Goal: Find specific page/section: Find specific page/section

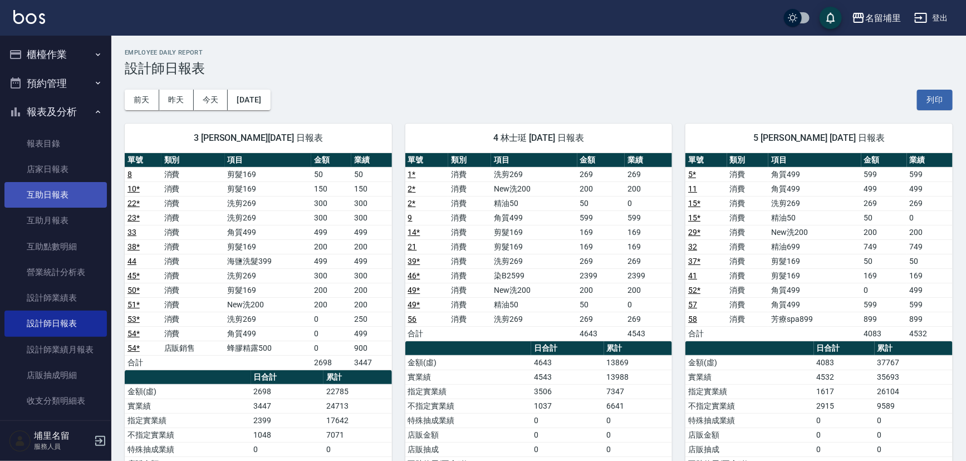
click at [66, 194] on link "互助日報表" at bounding box center [55, 195] width 102 height 26
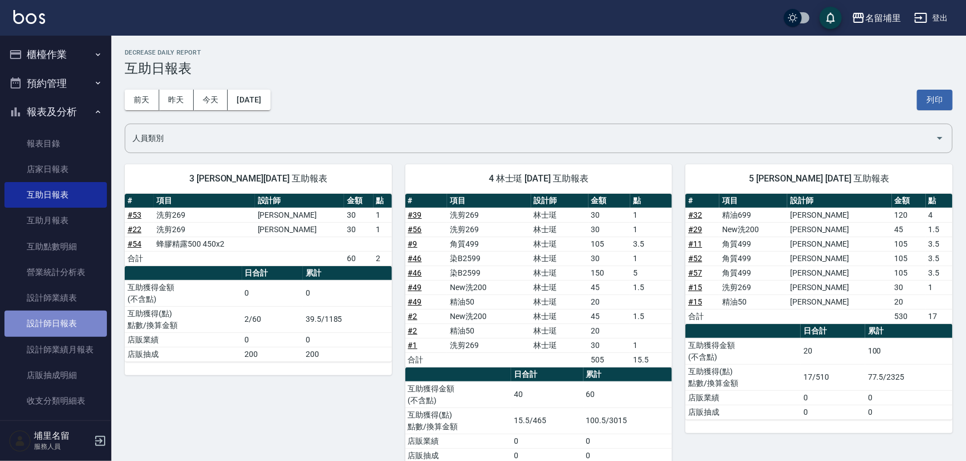
drag, startPoint x: 232, startPoint y: 305, endPoint x: 80, endPoint y: 332, distance: 154.5
click at [80, 332] on link "設計師日報表" at bounding box center [55, 324] width 102 height 26
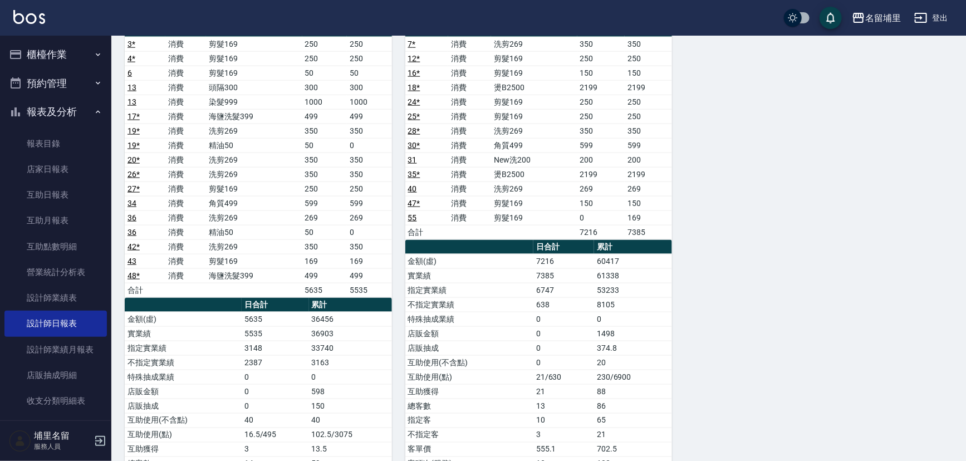
scroll to position [658, 0]
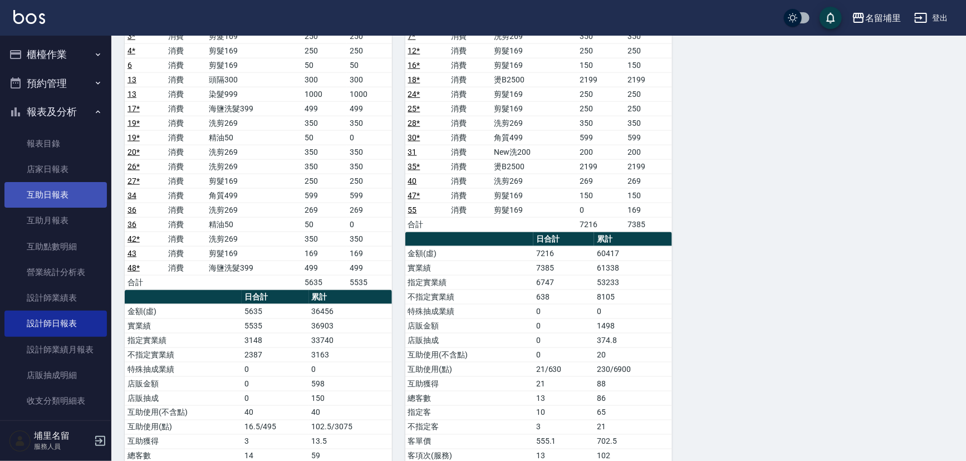
click at [67, 184] on link "互助日報表" at bounding box center [55, 195] width 102 height 26
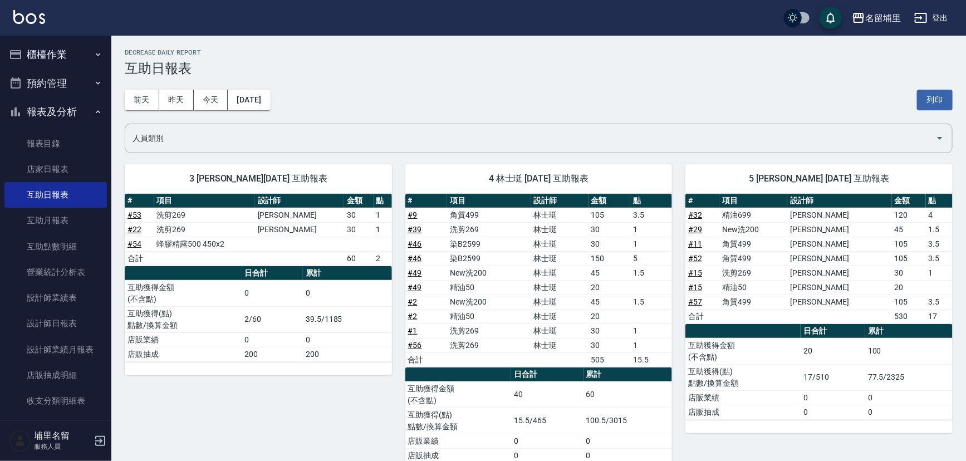
scroll to position [50, 0]
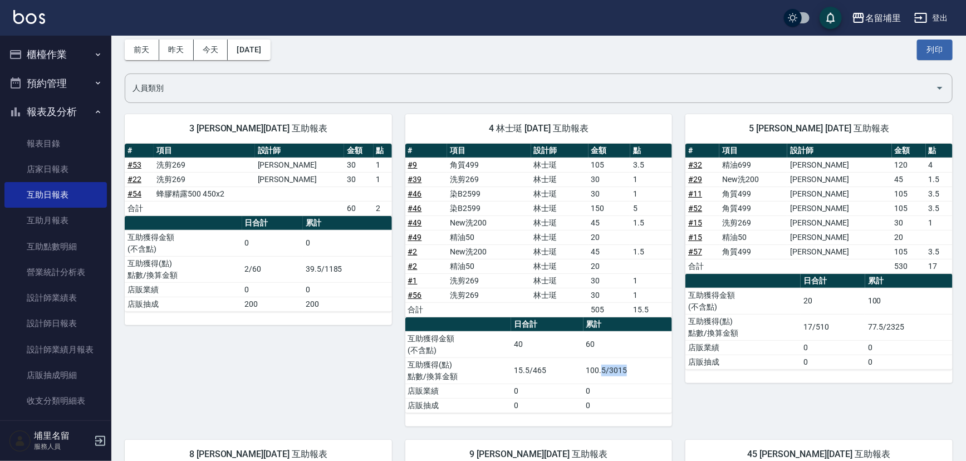
drag, startPoint x: 601, startPoint y: 368, endPoint x: 666, endPoint y: 368, distance: 64.6
click at [666, 368] on td "100.5/3015" at bounding box center [628, 371] width 89 height 26
click at [82, 318] on link "設計師日報表" at bounding box center [55, 324] width 102 height 26
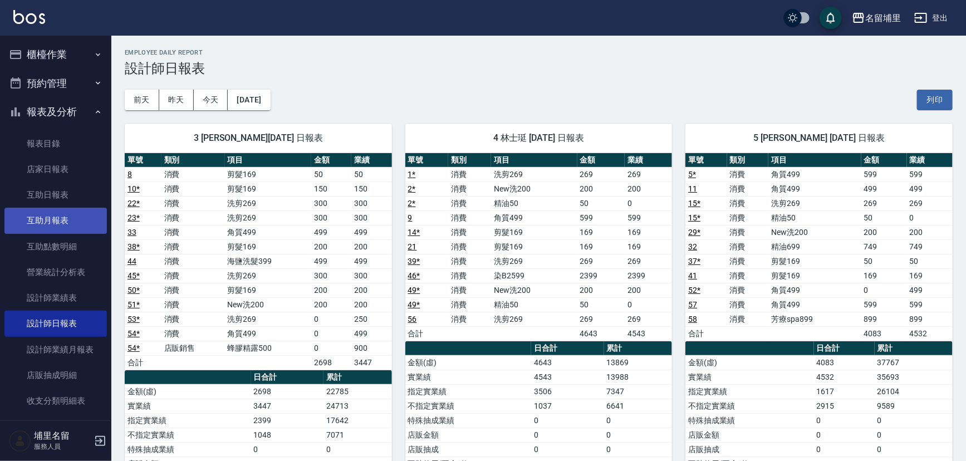
click at [84, 220] on link "互助月報表" at bounding box center [55, 221] width 102 height 26
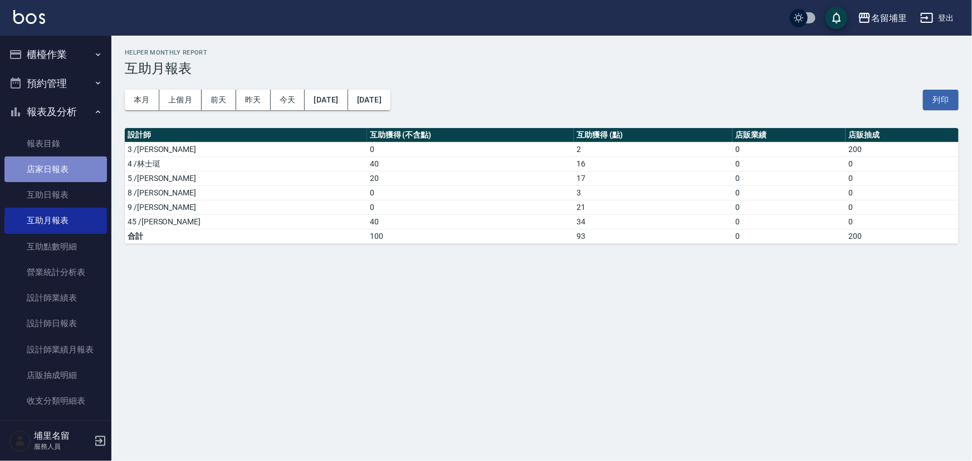
click at [82, 170] on link "店家日報表" at bounding box center [55, 169] width 102 height 26
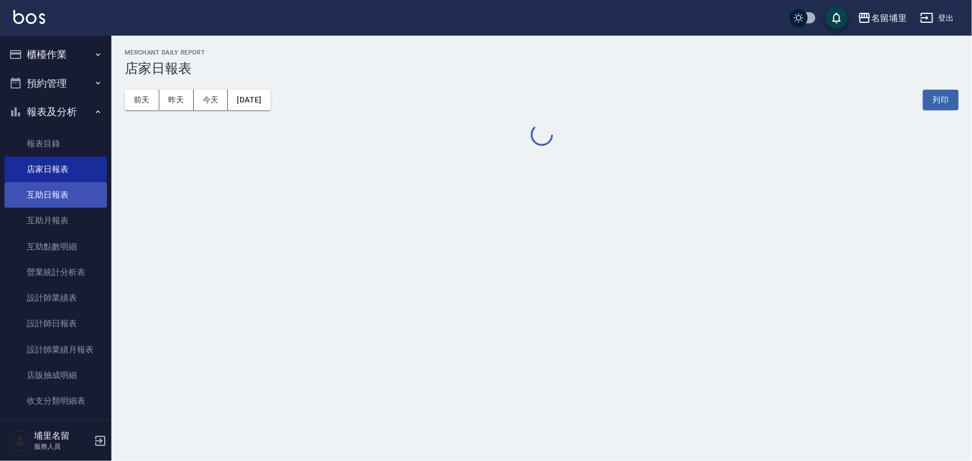
click at [75, 202] on link "互助日報表" at bounding box center [55, 195] width 102 height 26
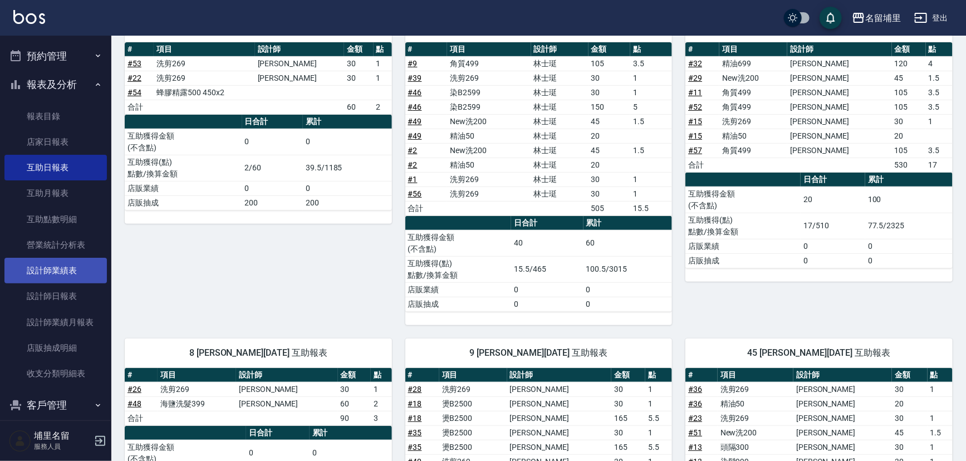
scroll to position [39, 0]
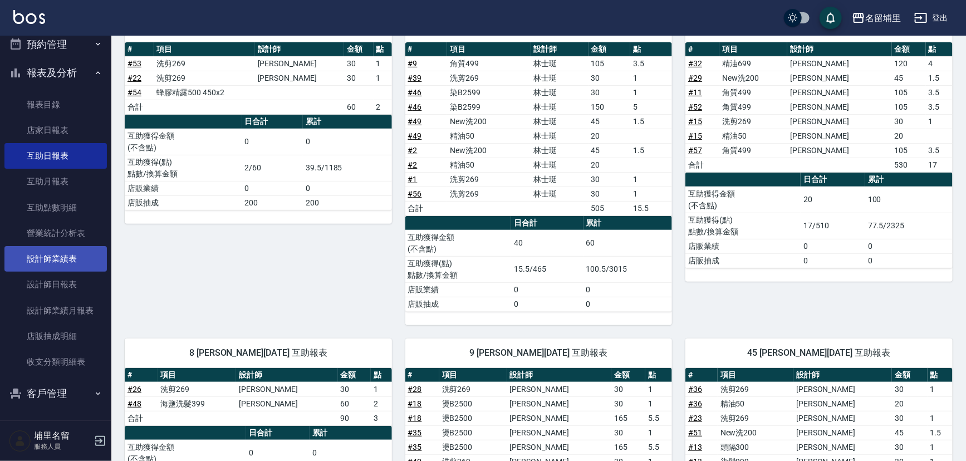
click at [77, 266] on link "設計師業績表" at bounding box center [55, 259] width 102 height 26
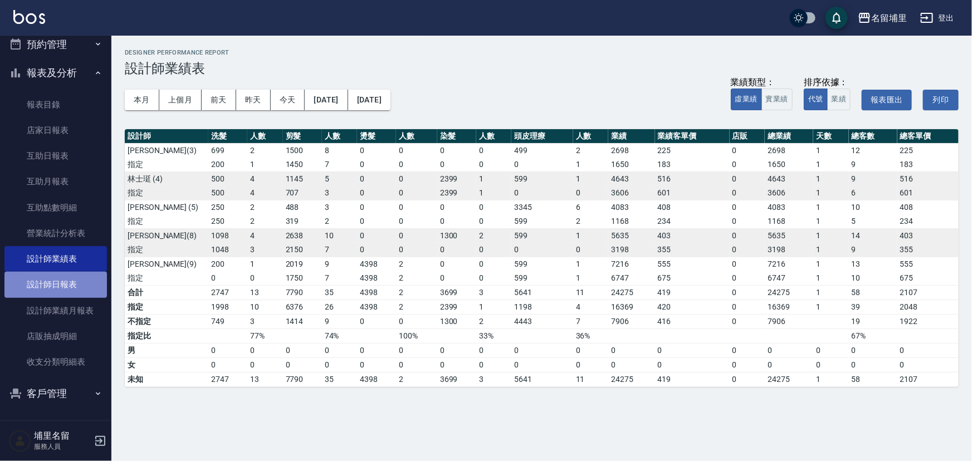
click at [78, 286] on link "設計師日報表" at bounding box center [55, 285] width 102 height 26
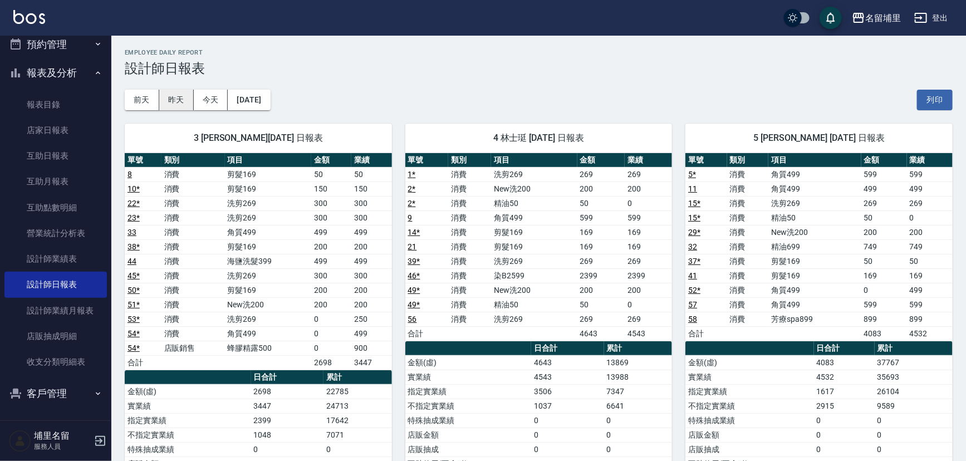
click at [177, 105] on button "昨天" at bounding box center [176, 100] width 35 height 21
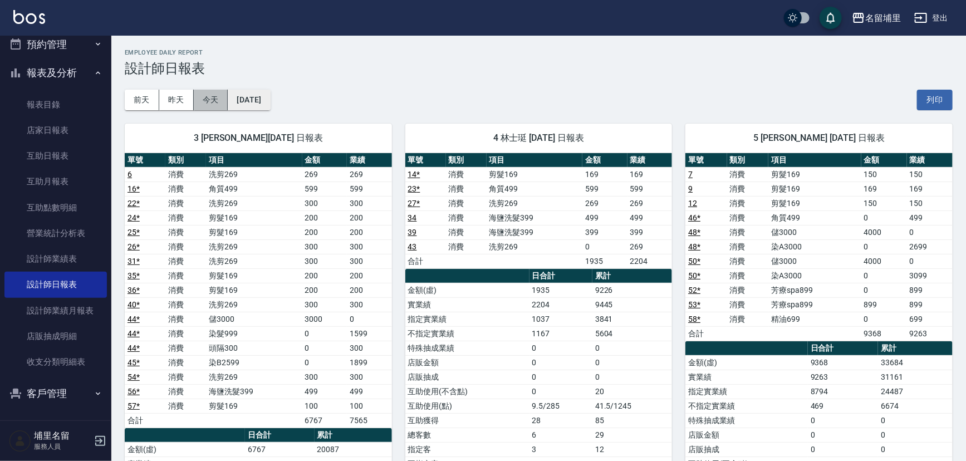
click at [228, 93] on div "[DATE] [DATE] [DATE] [DATE]" at bounding box center [198, 100] width 146 height 21
click at [227, 93] on button "今天" at bounding box center [211, 100] width 35 height 21
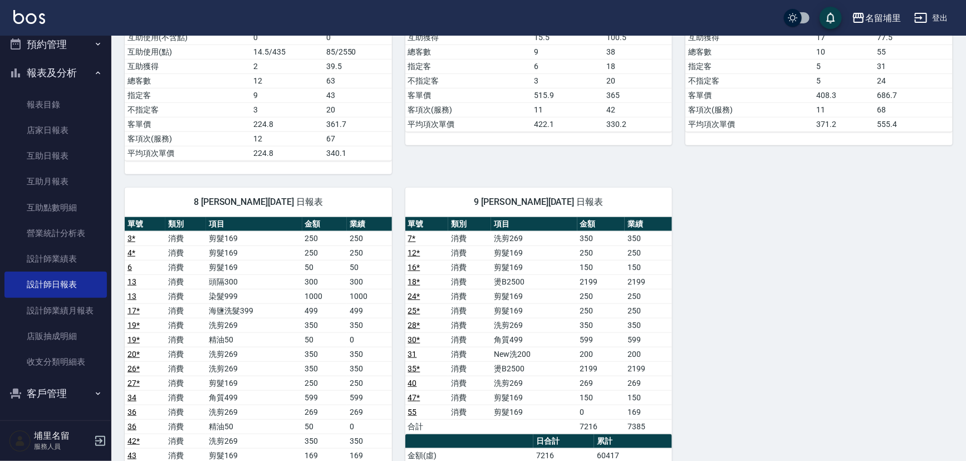
scroll to position [557, 0]
